Goal: Find specific page/section: Find specific page/section

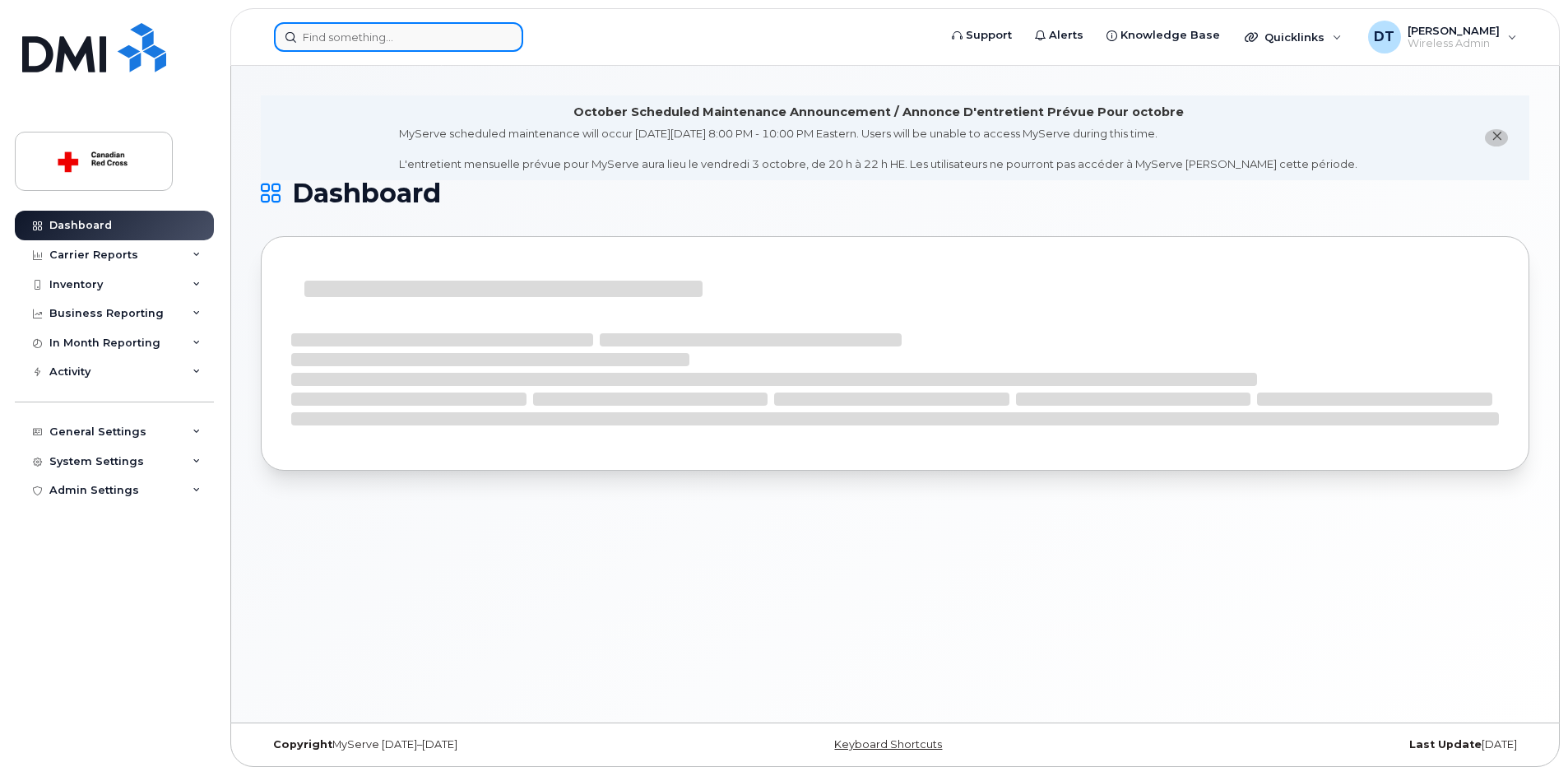
click at [376, 38] on input at bounding box center [398, 37] width 249 height 30
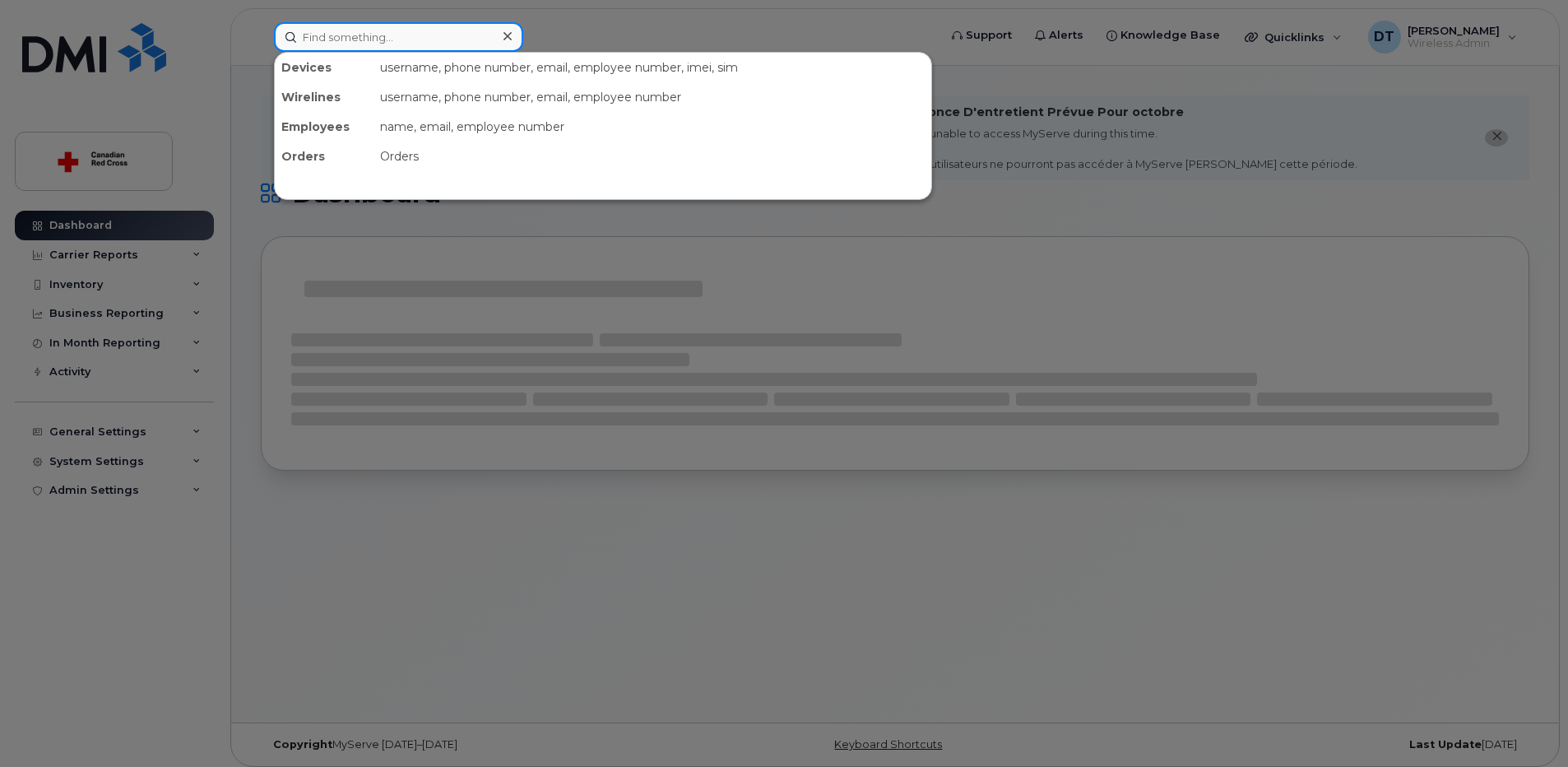
paste input "[PERSON_NAME]"
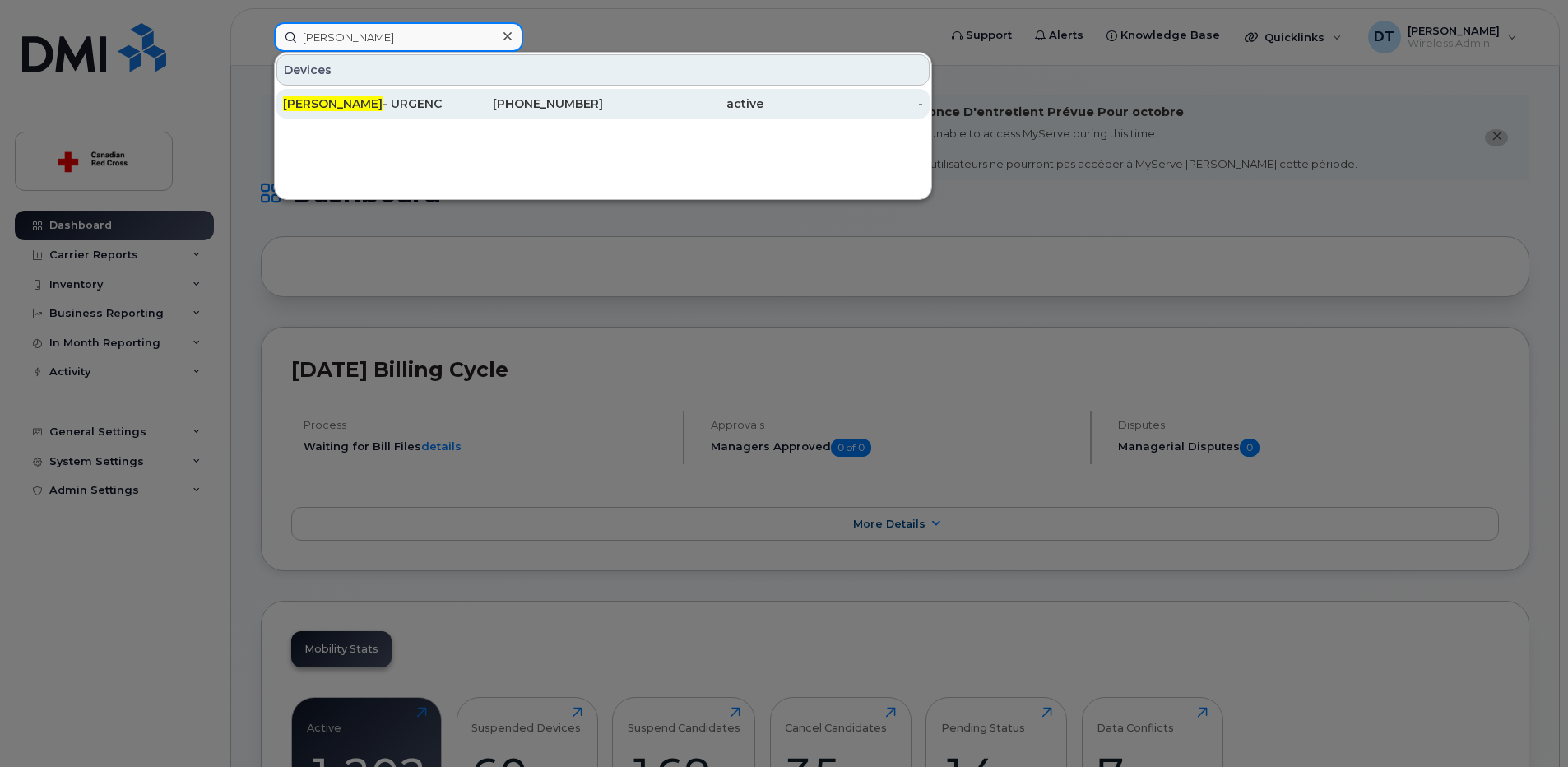
type input "Andre Bowes"
click at [360, 110] on span "Andre Bowes" at bounding box center [333, 103] width 99 height 15
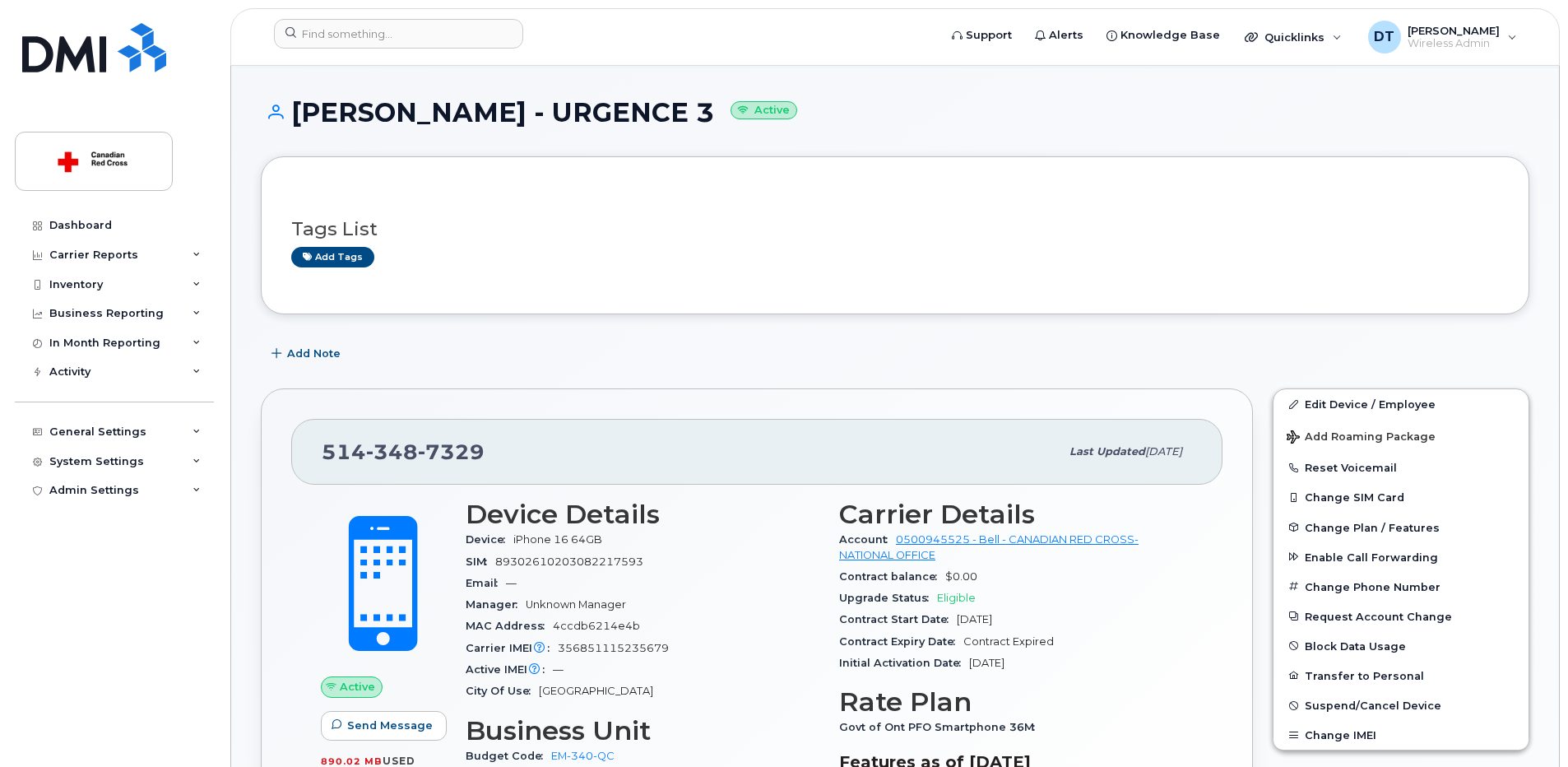
scroll to position [165, 0]
